Goal: Register for event/course

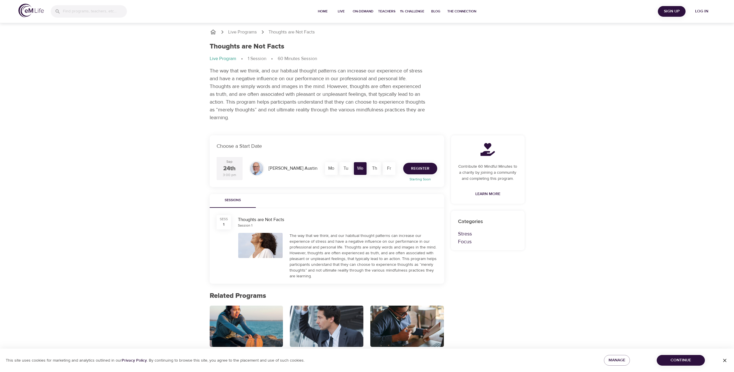
click at [427, 167] on span "Register" at bounding box center [420, 168] width 18 height 7
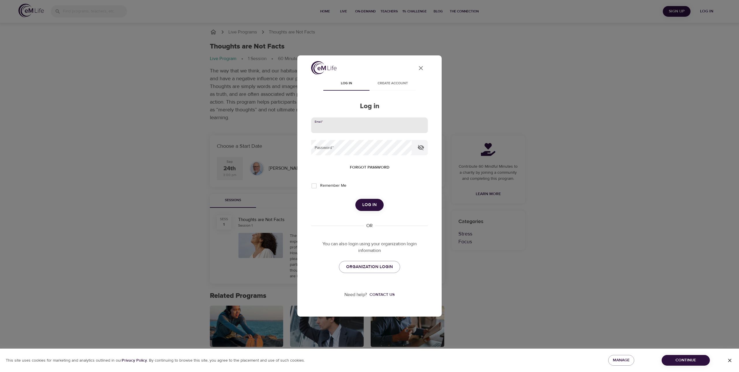
click at [356, 126] on input "email" at bounding box center [369, 125] width 117 height 16
type input "[EMAIL_ADDRESS][DOMAIN_NAME]"
click at [361, 267] on span "ORGANIZATION LOGIN" at bounding box center [369, 267] width 47 height 8
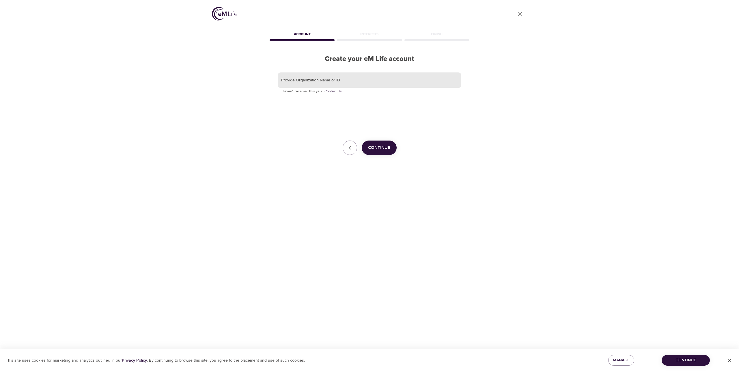
click at [337, 82] on input "text" at bounding box center [369, 80] width 183 height 16
type input "The Hanover Insurance Group"
click at [377, 147] on span "Continue" at bounding box center [379, 148] width 22 height 8
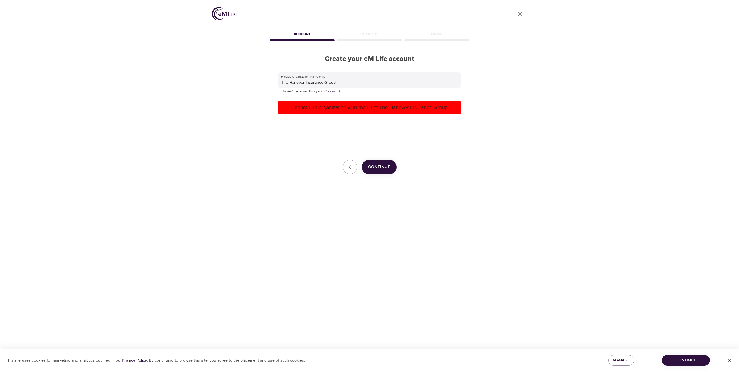
click at [331, 91] on link "Contact Us" at bounding box center [332, 92] width 17 height 6
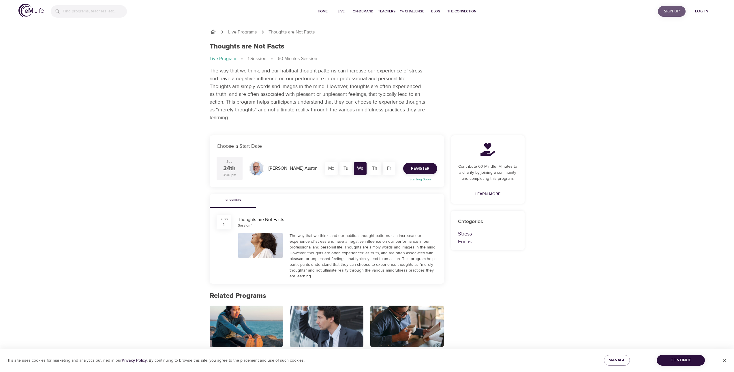
click at [676, 12] on span "Sign Up" at bounding box center [671, 11] width 23 height 7
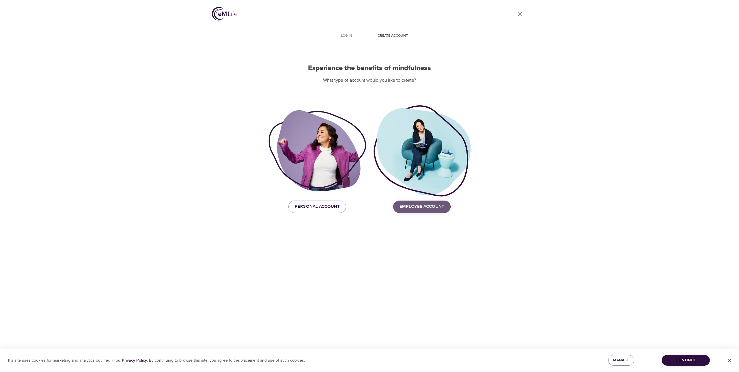
click at [409, 207] on span "Employee Account" at bounding box center [421, 207] width 45 height 8
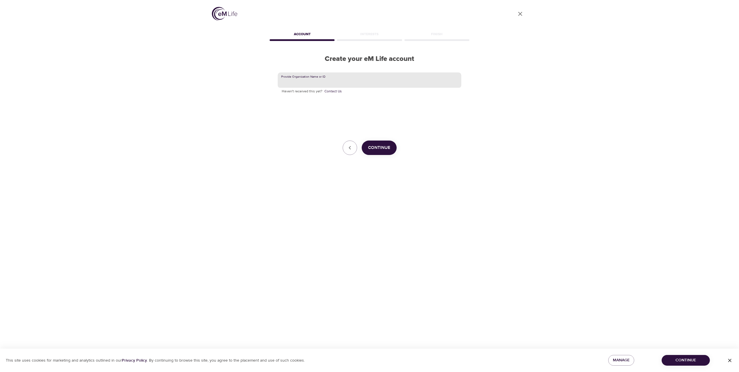
click at [324, 81] on input "text" at bounding box center [369, 80] width 183 height 16
type input "The Hanover"
click at [376, 149] on span "Continue" at bounding box center [379, 148] width 22 height 8
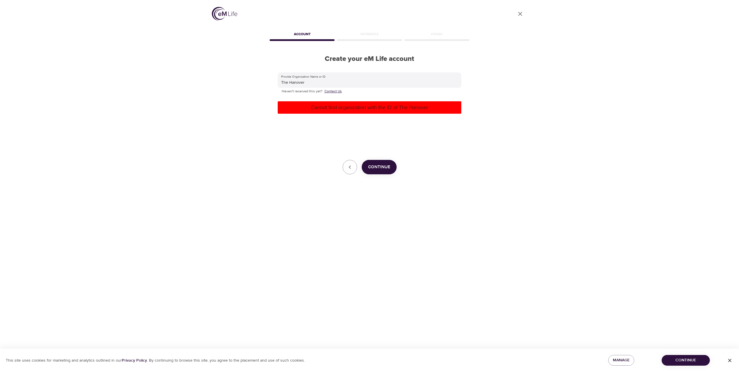
click at [329, 90] on link "Contact Us" at bounding box center [332, 92] width 17 height 6
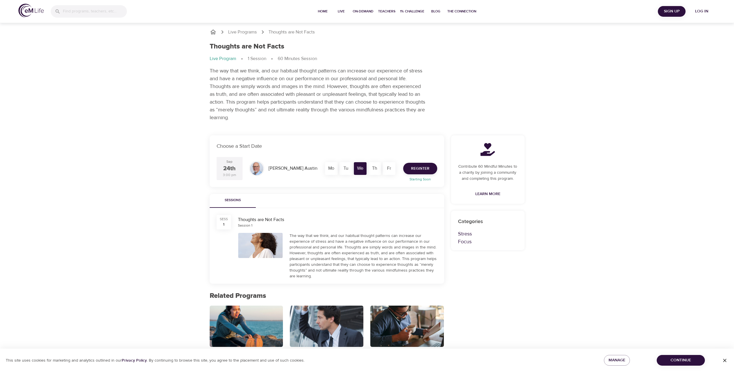
click at [350, 95] on p "The way that we think, and our habitual thought patterns can increase our exper…" at bounding box center [318, 94] width 216 height 55
